Goal: Information Seeking & Learning: Learn about a topic

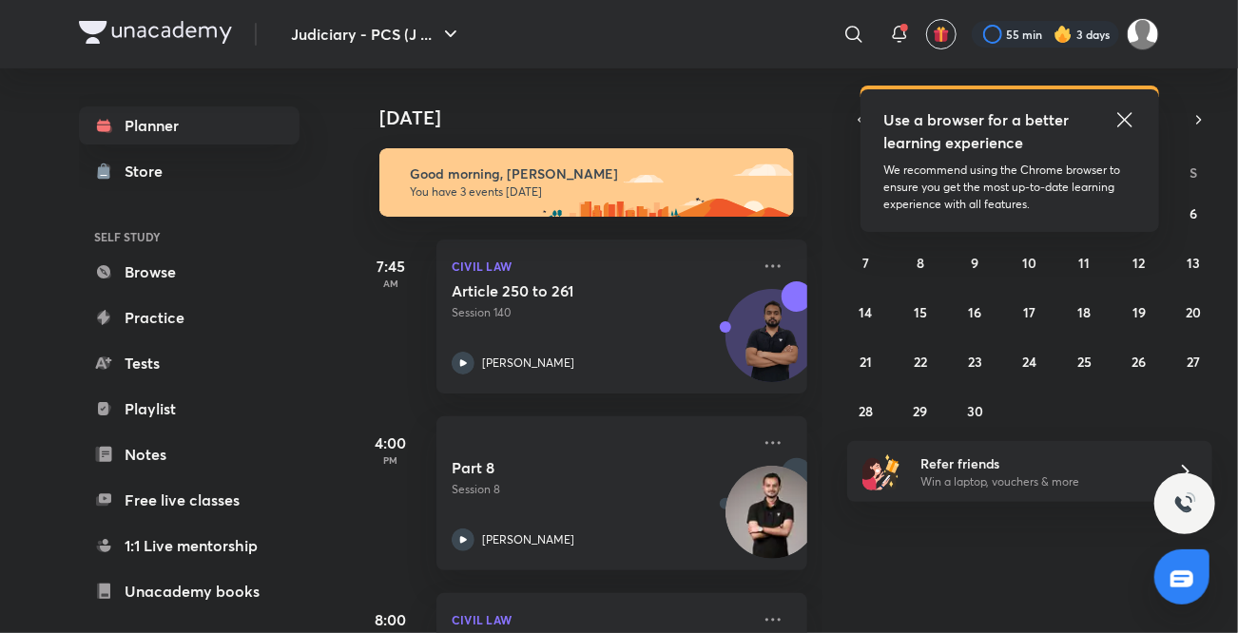
click at [1045, 121] on icon at bounding box center [1125, 119] width 23 height 23
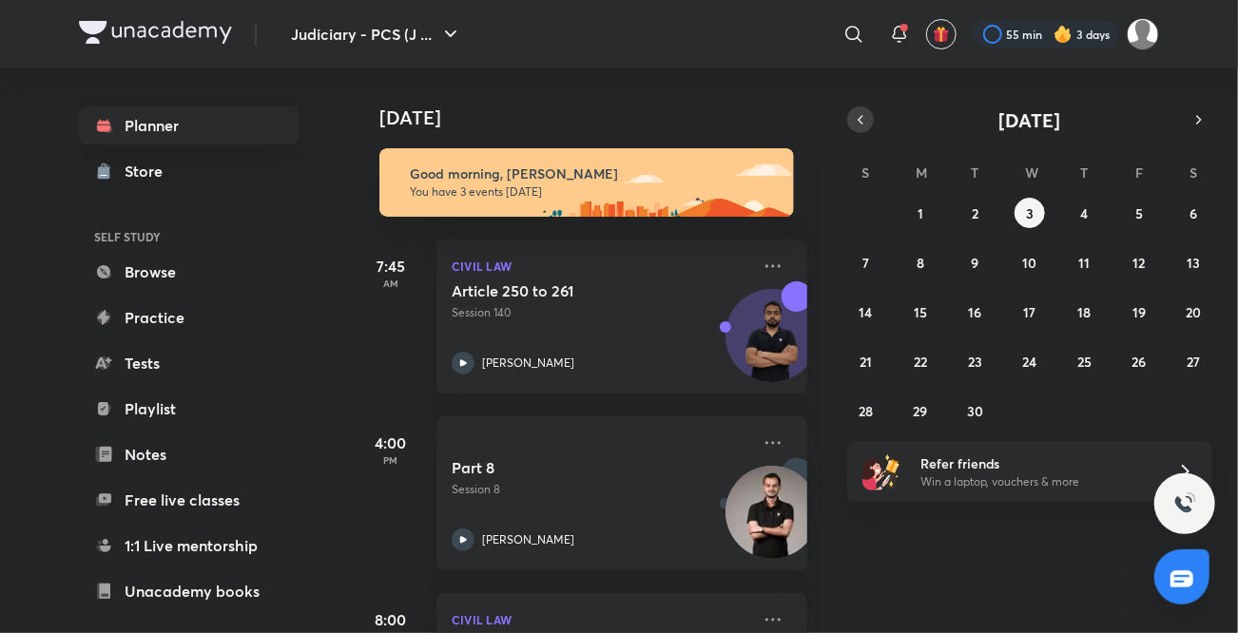
click at [856, 126] on icon "button" at bounding box center [860, 119] width 15 height 17
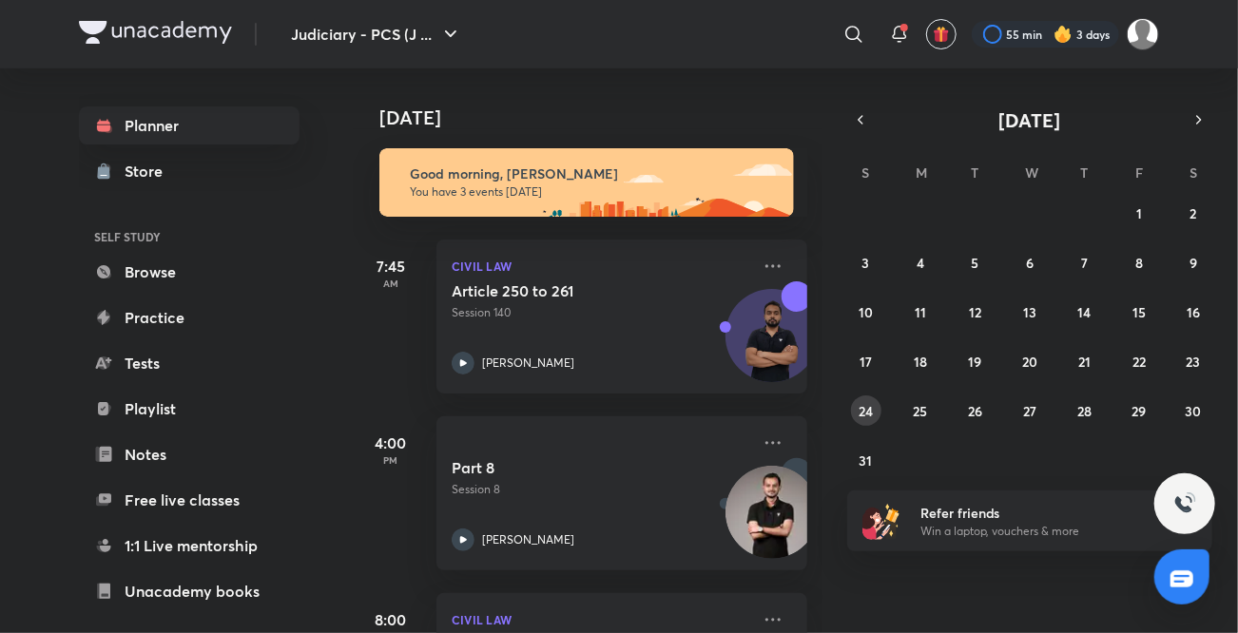
click at [861, 417] on abbr "24" at bounding box center [866, 411] width 14 height 18
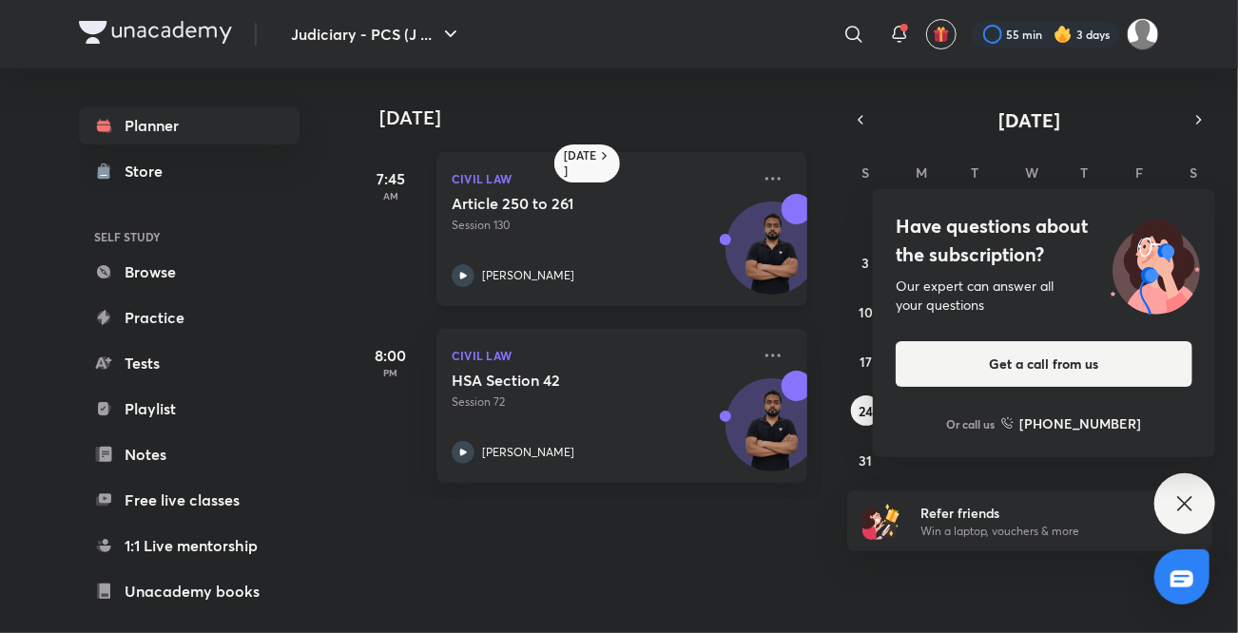
click at [463, 277] on icon at bounding box center [463, 275] width 7 height 7
